Goal: Task Accomplishment & Management: Use online tool/utility

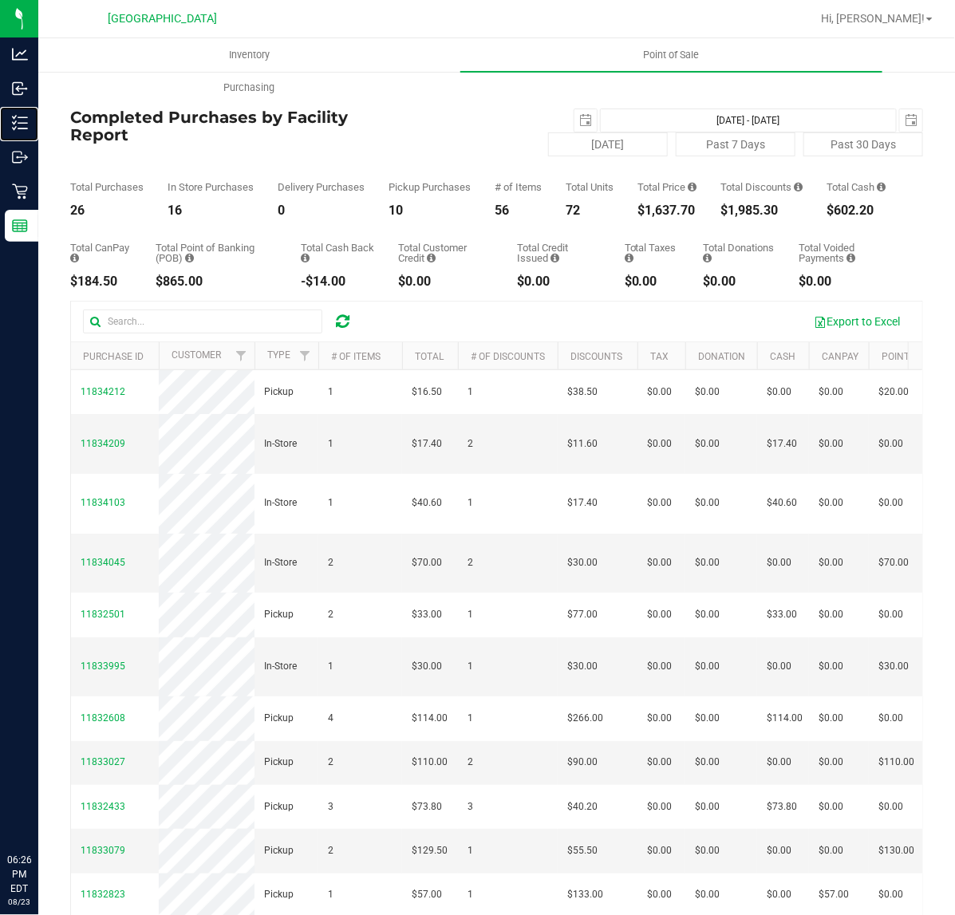
click at [16, 122] on icon at bounding box center [20, 123] width 16 height 16
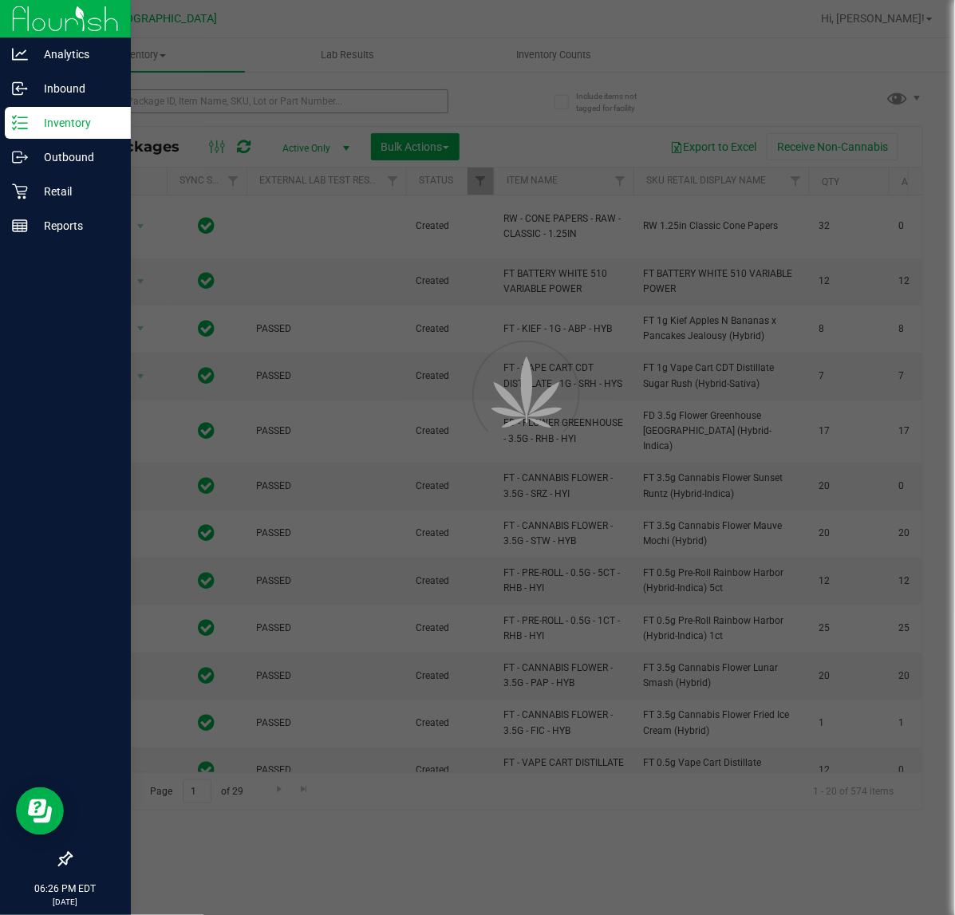
click at [206, 97] on div at bounding box center [477, 457] width 955 height 915
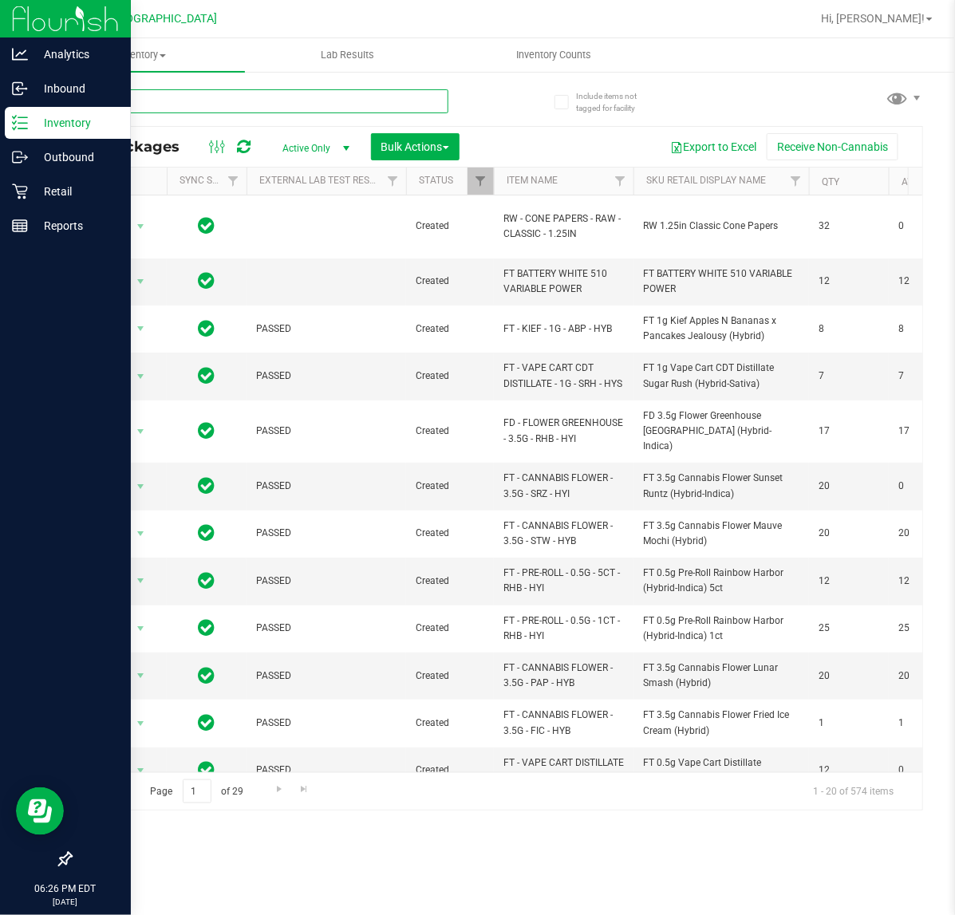
click at [192, 100] on input "text" at bounding box center [259, 101] width 378 height 24
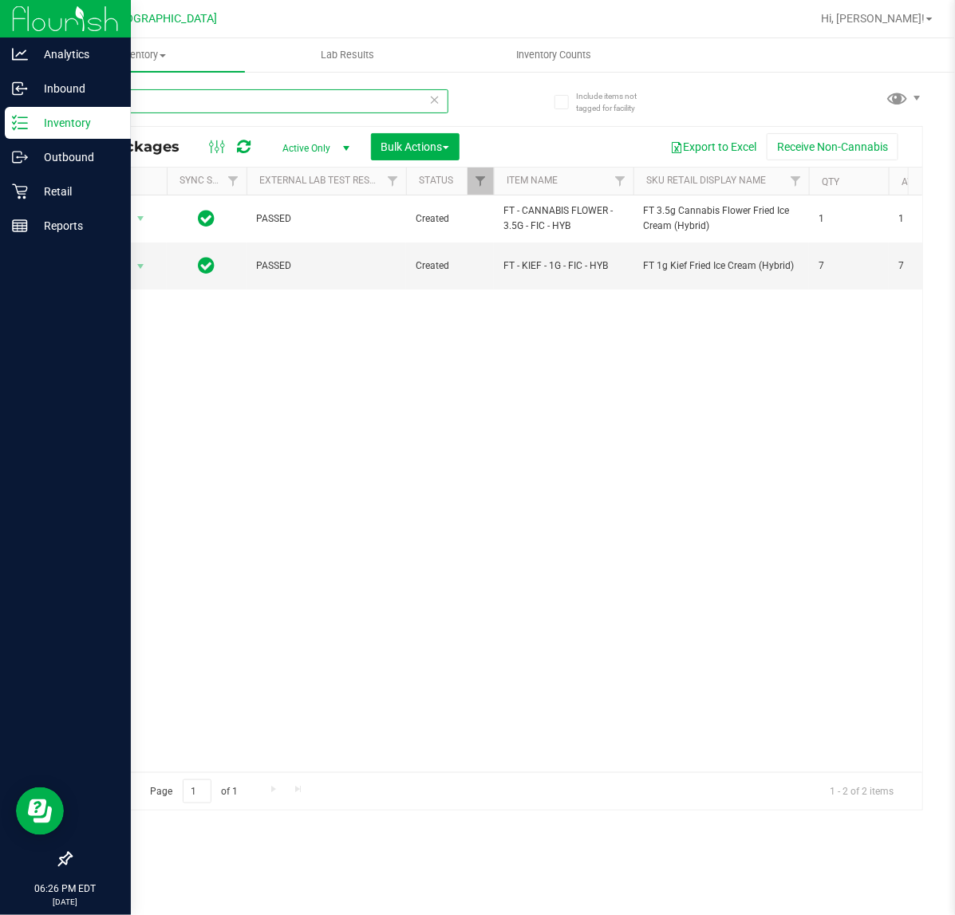
type input "fic"
drag, startPoint x: 212, startPoint y: 448, endPoint x: 298, endPoint y: 463, distance: 86.5
click at [213, 448] on div "Action Action Adjust qty Create package Edit attributes Global inventory Locate…" at bounding box center [496, 483] width 851 height 577
click at [850, 89] on div "fic All Packages Active Only Active Only Lab Samples Locked All External Intern…" at bounding box center [496, 442] width 853 height 736
click at [156, 108] on input "fic" at bounding box center [259, 101] width 378 height 24
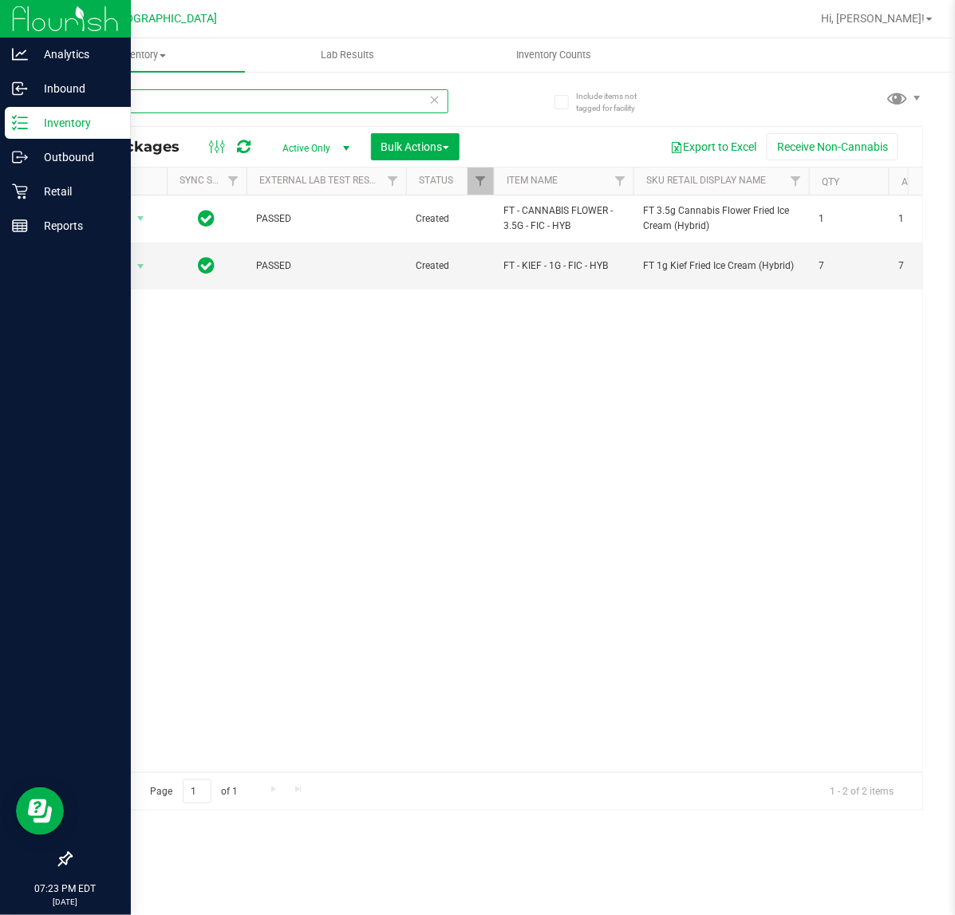
click at [156, 108] on input "fic" at bounding box center [259, 101] width 378 height 24
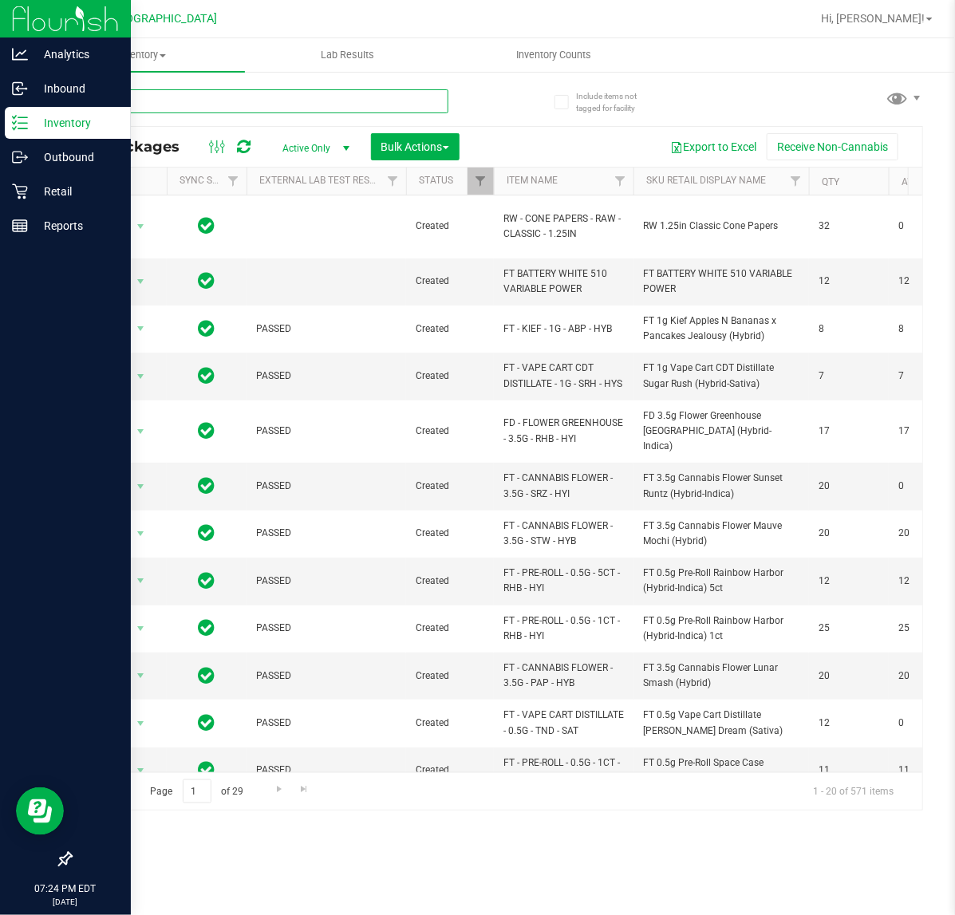
click at [154, 97] on input "text" at bounding box center [259, 101] width 378 height 24
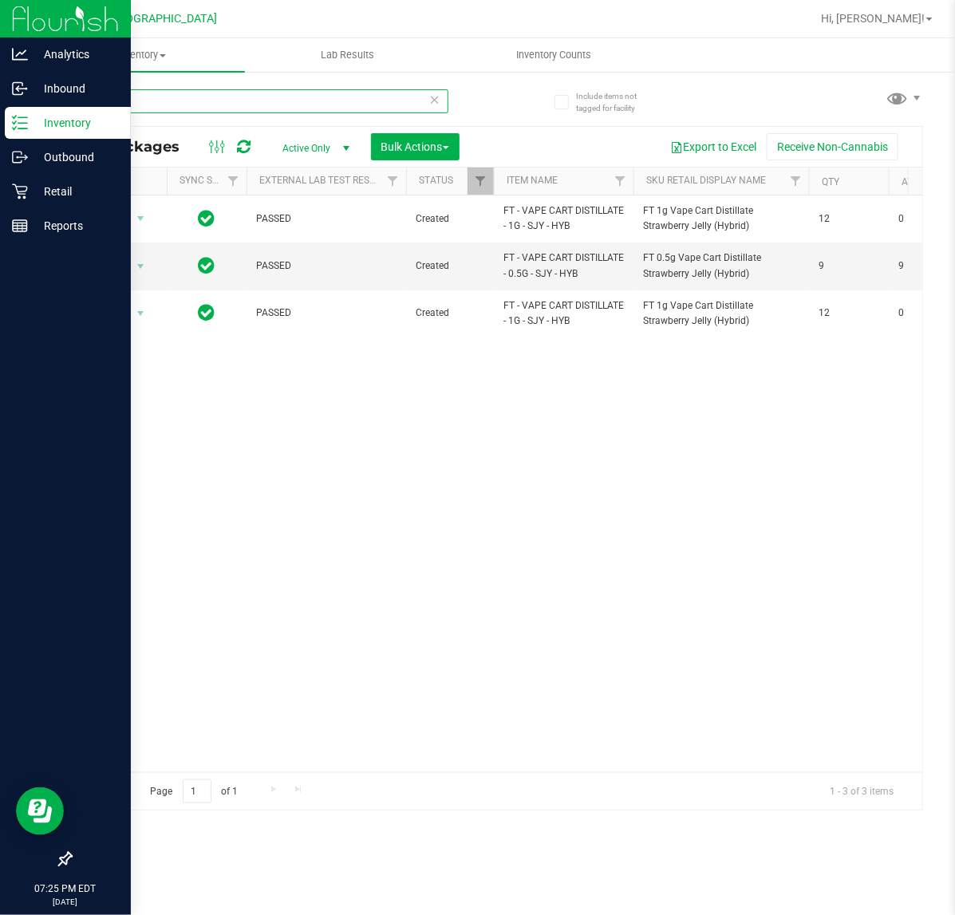
drag, startPoint x: 199, startPoint y: 109, endPoint x: -99, endPoint y: 104, distance: 298.4
click at [0, 104] on html "Analytics Inbound Inventory Outbound Retail Reports 07:25 PM EDT [DATE] 08/23 […" at bounding box center [477, 457] width 955 height 915
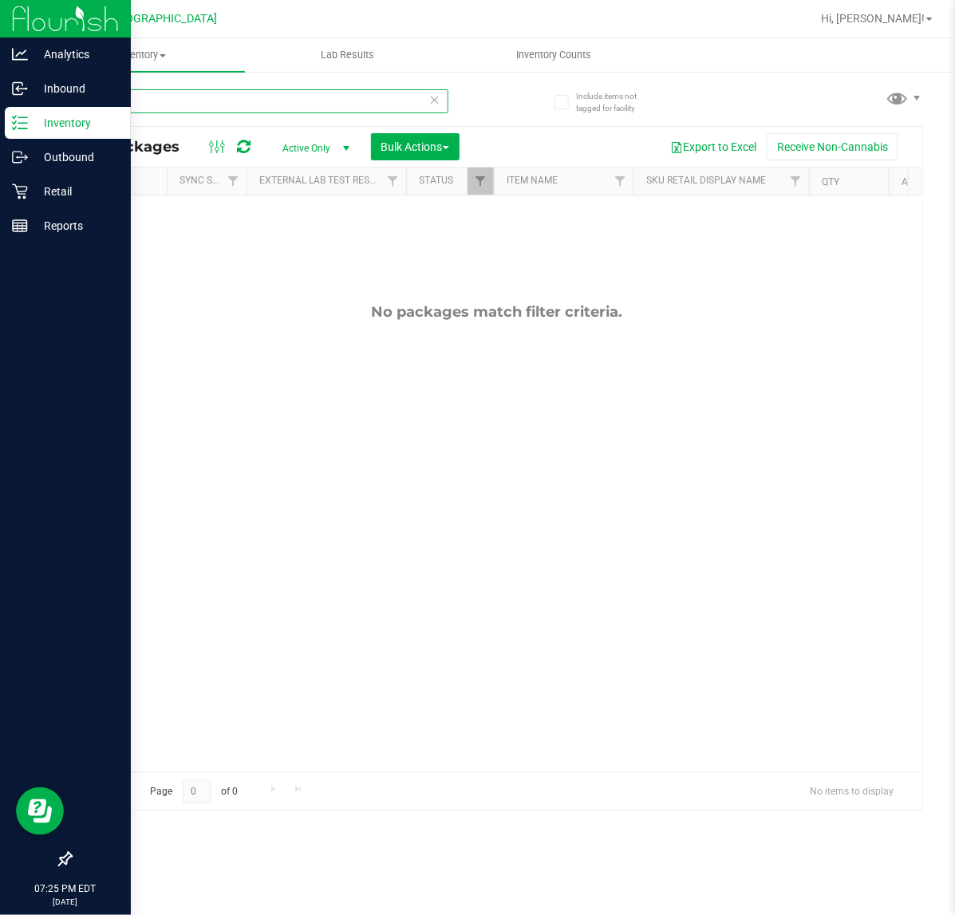
click at [108, 102] on input "-0364" at bounding box center [259, 101] width 378 height 24
type input "-3064"
click at [156, 270] on div "No packages match filter criteria." at bounding box center [496, 537] width 851 height 684
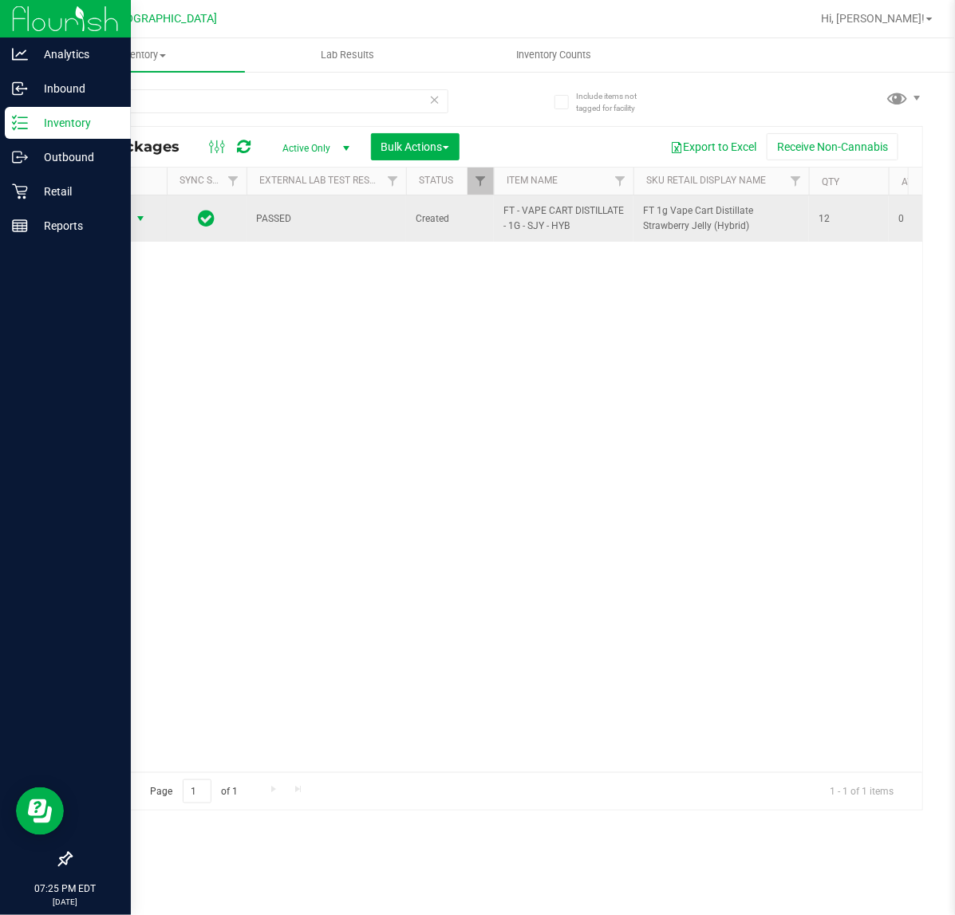
click at [116, 220] on span "Action" at bounding box center [108, 218] width 43 height 22
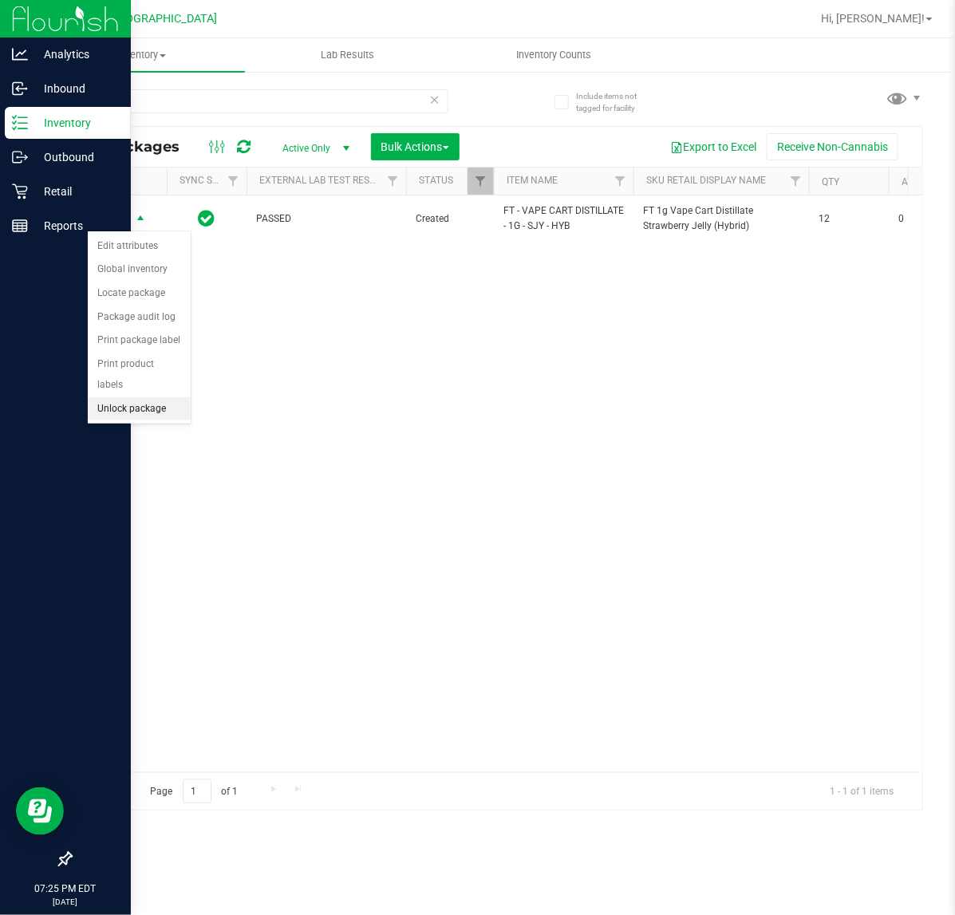
click at [145, 397] on li "Unlock package" at bounding box center [139, 409] width 103 height 24
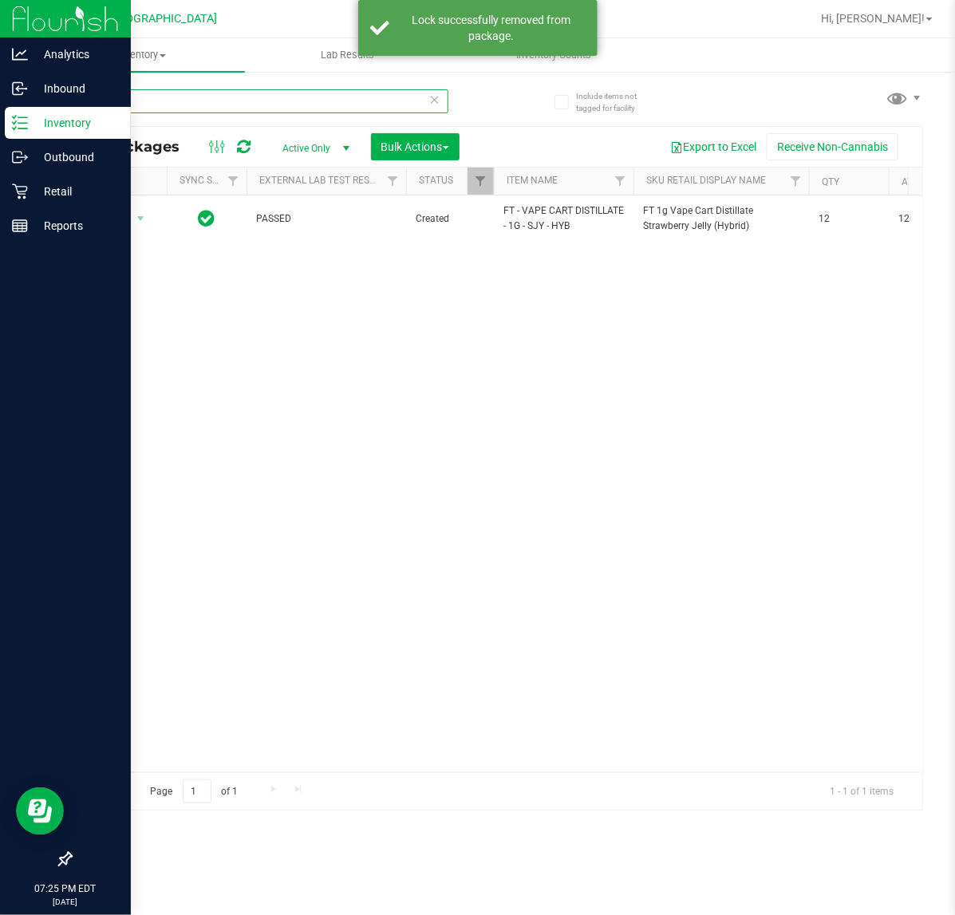
click at [121, 104] on input "-3064" at bounding box center [259, 101] width 378 height 24
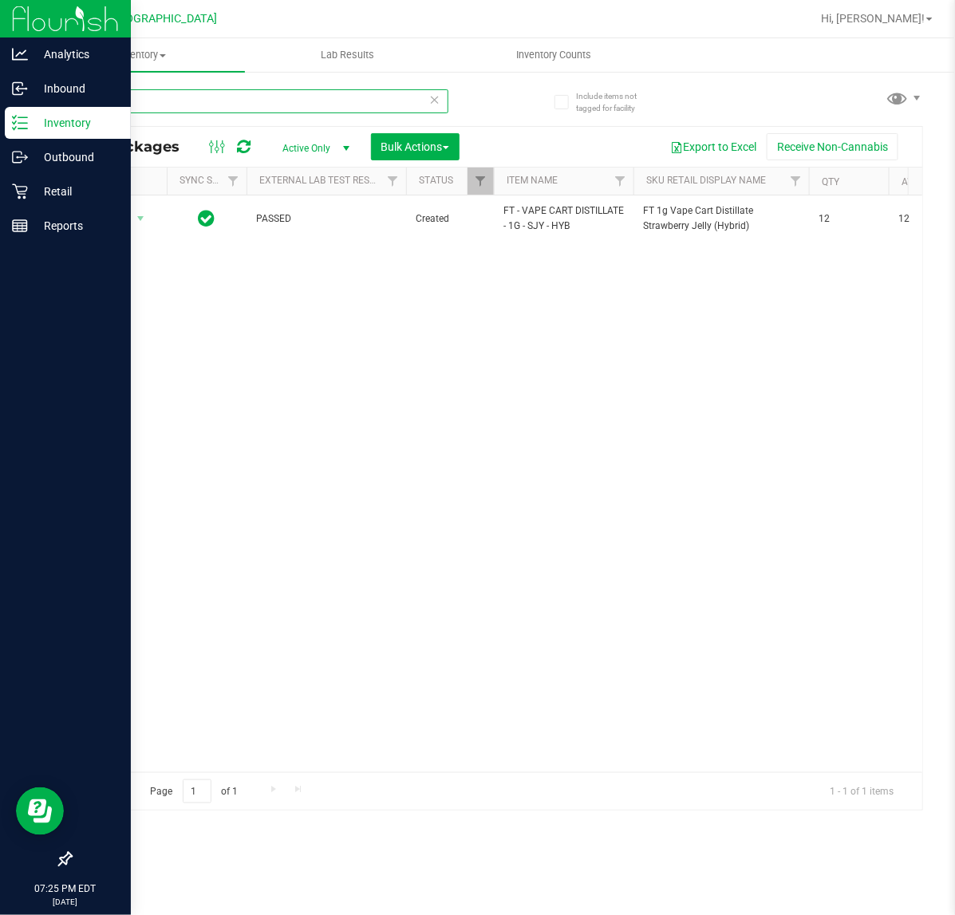
type input "-1992"
click at [351, 325] on div "Action Action Edit attributes Global inventory Locate package Package audit log…" at bounding box center [496, 483] width 851 height 577
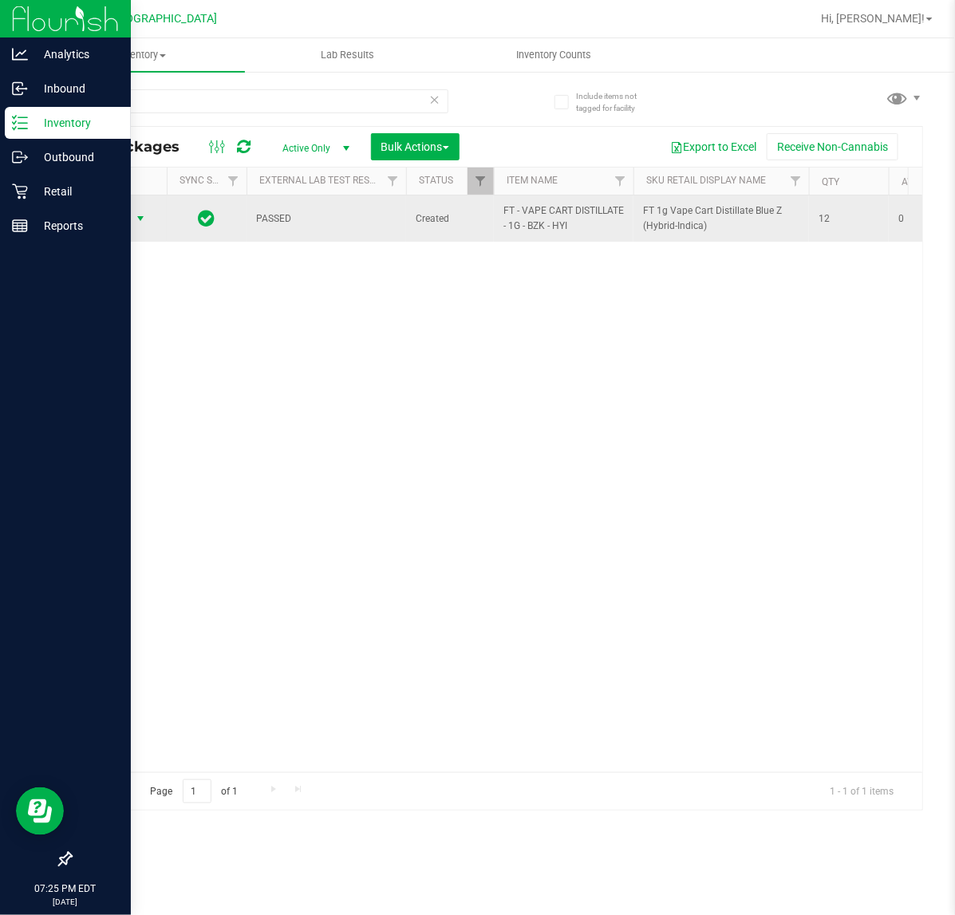
click at [129, 216] on span "Action" at bounding box center [108, 218] width 43 height 22
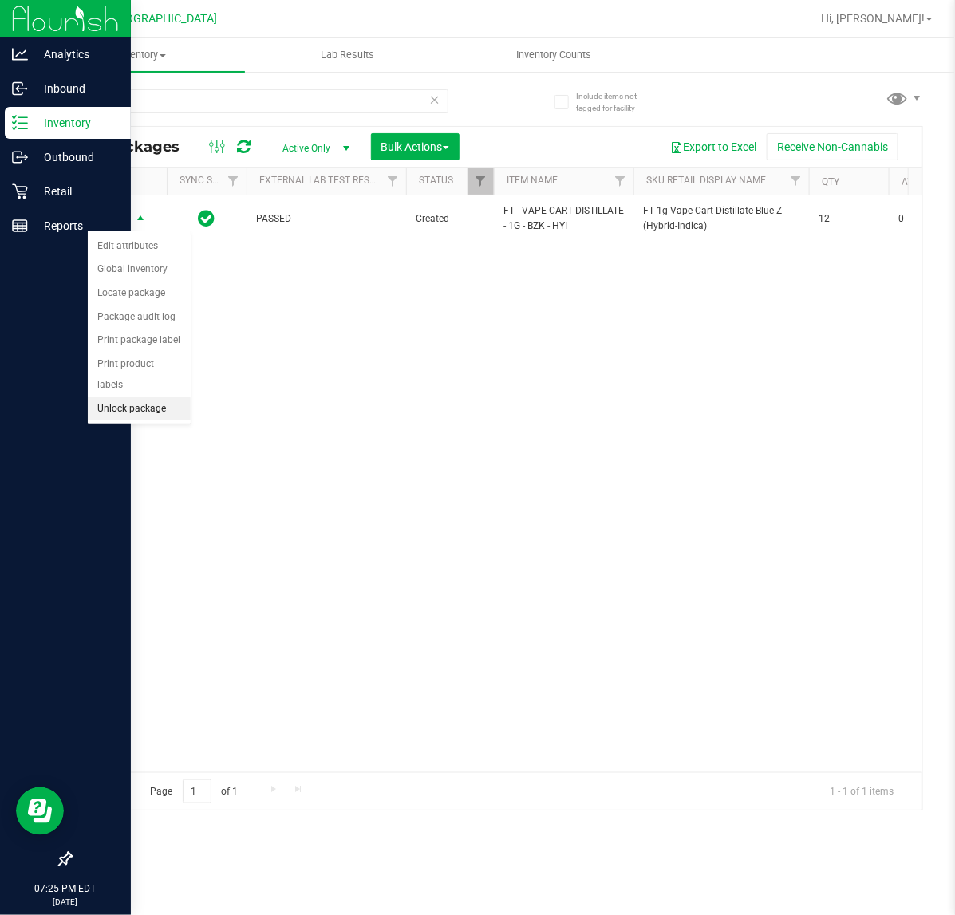
click at [160, 397] on li "Unlock package" at bounding box center [139, 409] width 103 height 24
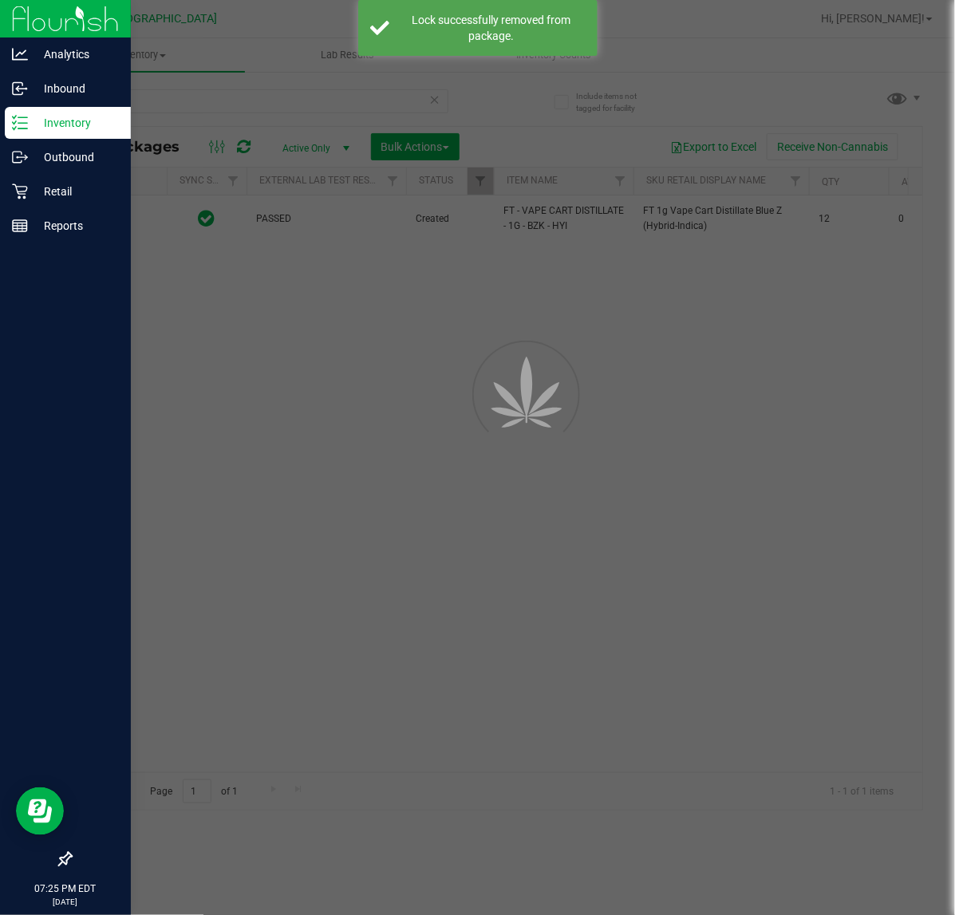
click at [451, 396] on div at bounding box center [477, 457] width 955 height 915
